Goal: Find specific page/section: Find specific page/section

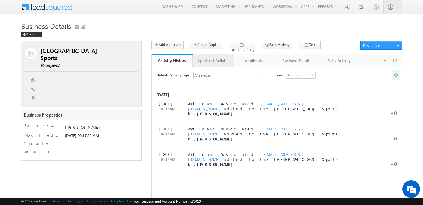
click at [209, 60] on div "Applicant Activity History" at bounding box center [213, 60] width 31 height 7
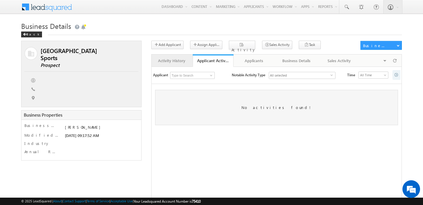
click at [168, 65] on link "Activity History" at bounding box center [172, 60] width 41 height 12
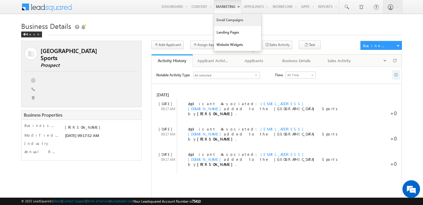
click at [225, 23] on link "Email Campaigns" at bounding box center [237, 20] width 47 height 12
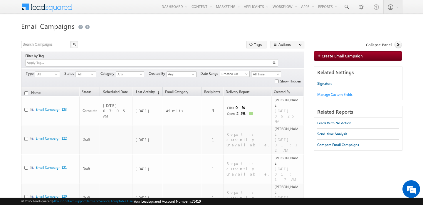
click at [335, 97] on link "Manage Custom Fields" at bounding box center [334, 94] width 35 height 11
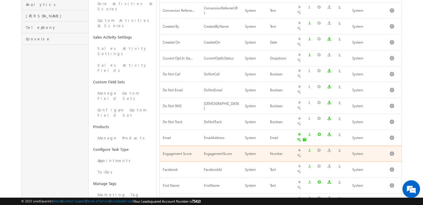
scroll to position [209, 0]
